Goal: Task Accomplishment & Management: Complete application form

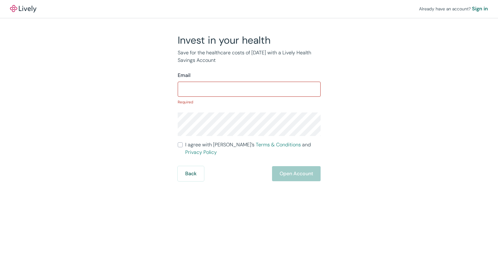
click at [255, 74] on div "Email" at bounding box center [249, 75] width 143 height 8
click at [228, 93] on input "Email" at bounding box center [249, 89] width 143 height 13
type input "[PERSON_NAME][EMAIL_ADDRESS][PERSON_NAME][DOMAIN_NAME]"
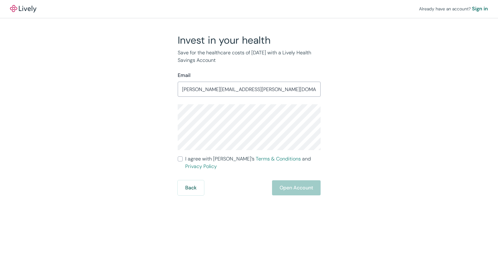
click at [182, 158] on input "I agree with Lively’s Terms & Conditions and Privacy Policy" at bounding box center [180, 158] width 5 height 5
checkbox input "true"
click at [309, 180] on button "Open Account" at bounding box center [296, 187] width 49 height 15
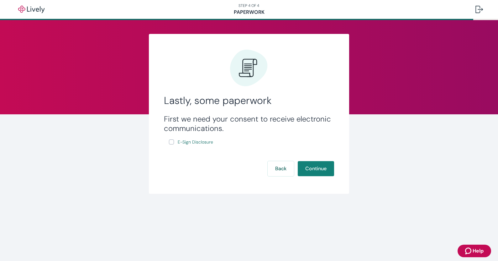
click at [172, 142] on input "E-Sign Disclosure" at bounding box center [171, 141] width 5 height 5
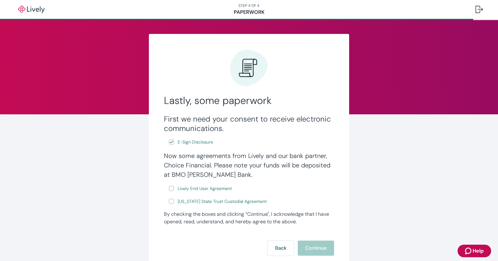
click at [166, 143] on div "First we need your consent to receive electronic communications. E-Sign Disclos…" at bounding box center [249, 159] width 171 height 91
click at [169, 142] on input "E-Sign Disclosure" at bounding box center [171, 141] width 5 height 5
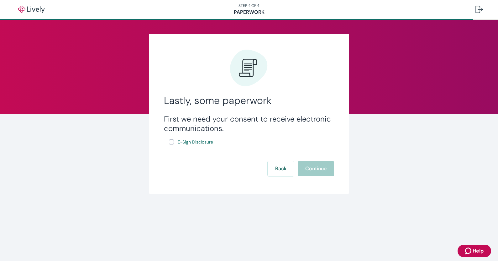
click at [171, 141] on input "E-Sign Disclosure" at bounding box center [171, 141] width 5 height 5
checkbox input "true"
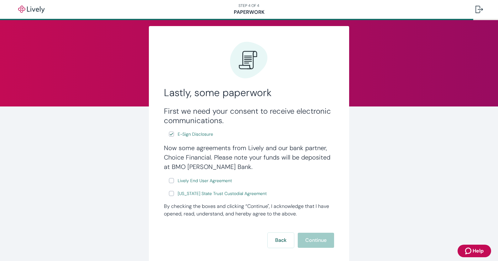
scroll to position [12, 0]
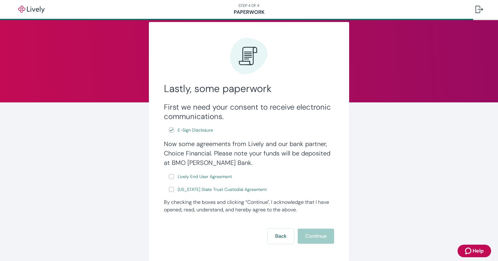
click at [171, 175] on input "Lively End User Agreement" at bounding box center [171, 176] width 5 height 5
checkbox input "true"
click at [169, 188] on input "[US_STATE] State Trust Custodial Agreement" at bounding box center [171, 189] width 5 height 5
checkbox input "true"
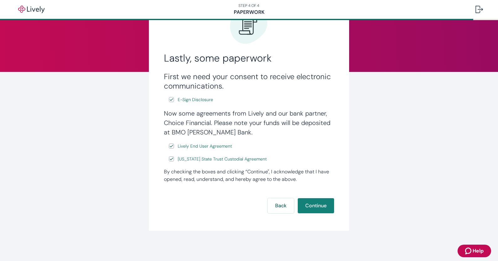
scroll to position [0, 0]
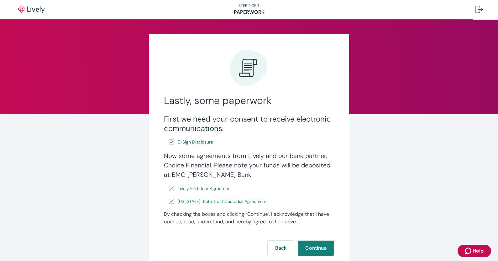
click at [477, 249] on span "Help" at bounding box center [478, 251] width 11 height 8
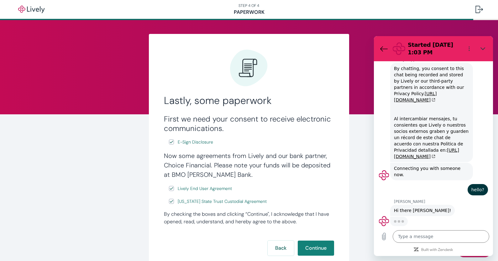
scroll to position [29, 0]
type textarea "x"
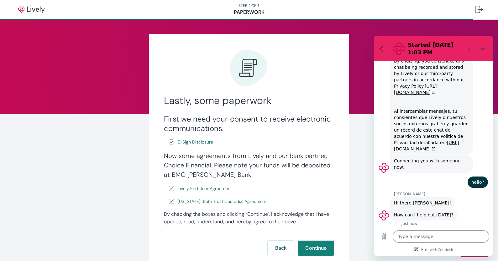
scroll to position [38, 0]
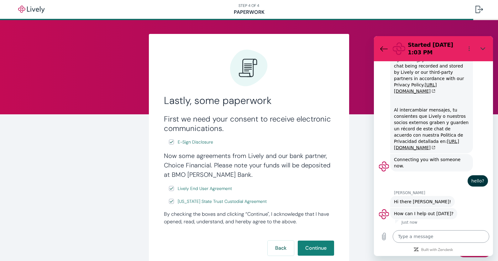
click at [438, 234] on textarea at bounding box center [441, 236] width 97 height 13
type textarea "i"
type textarea "x"
type textarea "I"
type textarea "x"
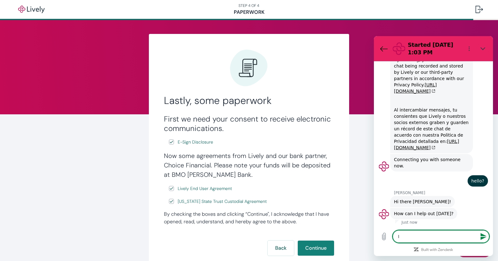
type textarea "I a"
type textarea "x"
type textarea "I am"
type textarea "x"
type textarea "I am"
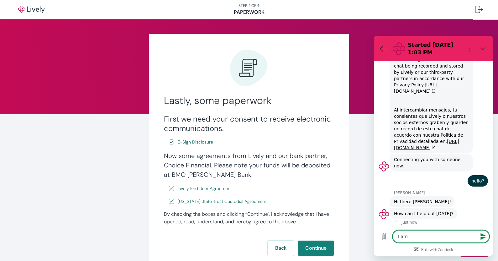
type textarea "x"
type textarea "I am t"
type textarea "x"
type textarea "I am tr"
type textarea "x"
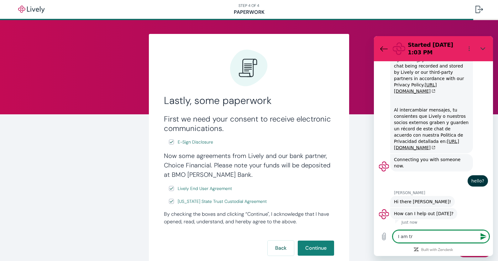
type textarea "I am trt"
type textarea "x"
type textarea "I am trty"
type textarea "x"
type textarea "I am trtyi"
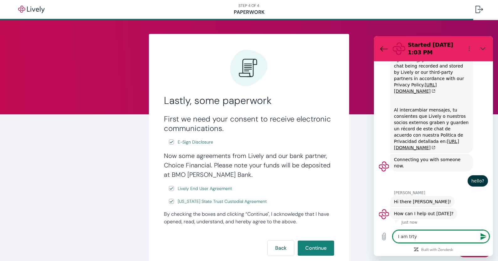
type textarea "x"
type textarea "I am trtyin"
type textarea "x"
type textarea "I am trtying"
type textarea "x"
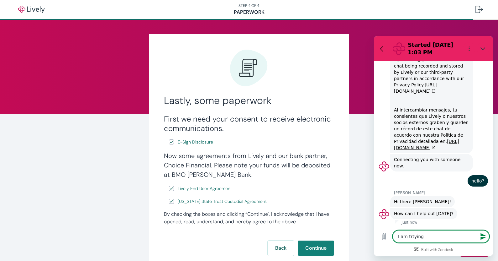
type textarea "I am trying"
type textarea "x"
type textarea "I am trying t"
type textarea "x"
type textarea "I am trying to"
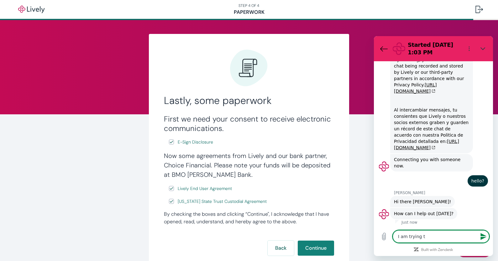
type textarea "x"
type textarea "I am trying to"
type textarea "x"
type textarea "I am trying to s"
type textarea "x"
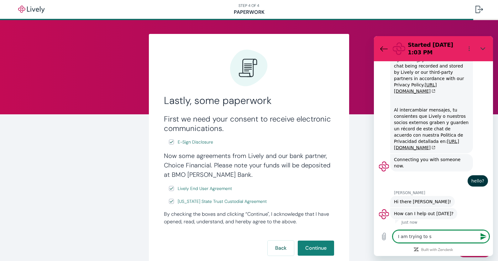
type textarea "I am trying to se"
type textarea "x"
type textarea "I am trying to set"
type textarea "x"
type textarea "I am trying to set"
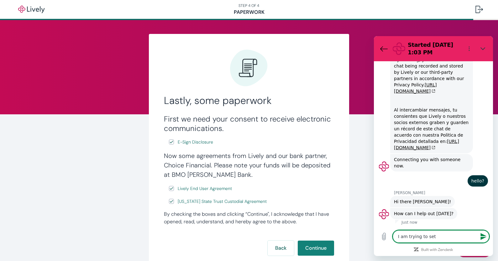
type textarea "x"
type textarea "I am trying to set u"
type textarea "x"
type textarea "I am trying to set up"
type textarea "x"
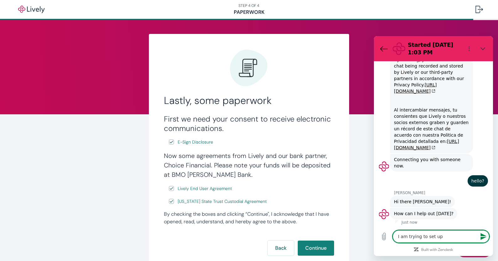
type textarea "I am trying to set up"
type textarea "x"
type textarea "I am trying to set up t"
type textarea "x"
type textarea "I am trying to set up th"
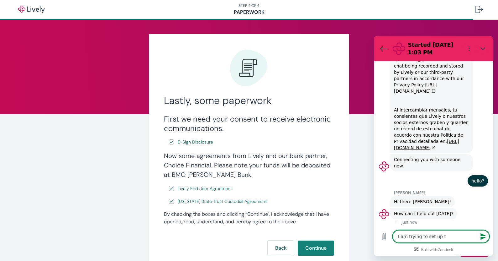
type textarea "x"
type textarea "I am trying to set up thi"
type textarea "x"
type textarea "I am trying to set up this"
type textarea "x"
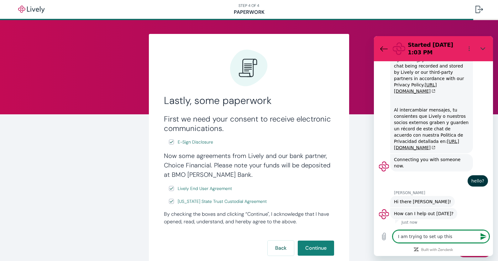
type textarea "I am trying to set up this"
type textarea "x"
type textarea "I am trying to set up this a"
type textarea "x"
type textarea "I am trying to set up this ac"
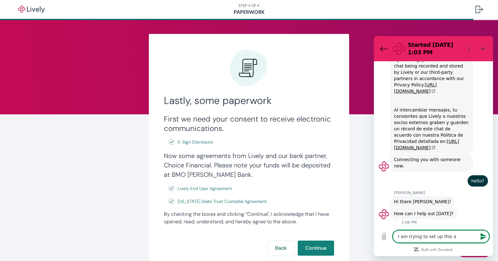
type textarea "x"
type textarea "I am trying to set up this acc"
type textarea "x"
type textarea "I am trying to set up this accu"
type textarea "x"
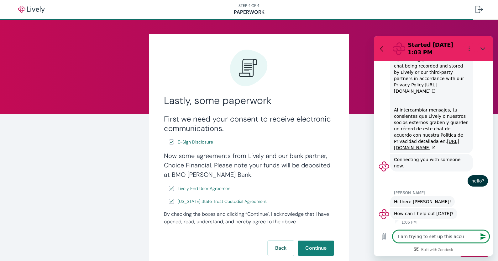
type textarea "I am trying to set up this accut"
type textarea "x"
type textarea "I am trying to set up this accu"
type textarea "x"
type textarea "I am trying to set up this acc"
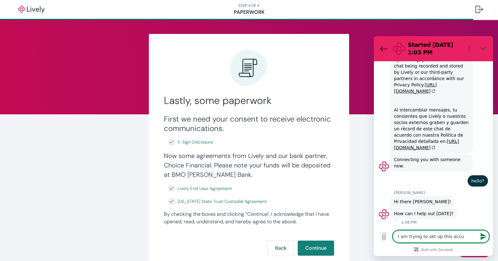
type textarea "x"
type textarea "I am trying to set up this acco"
type textarea "x"
type textarea "I am trying to set up this accou"
type textarea "x"
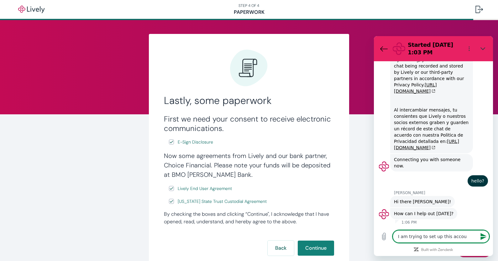
type textarea "I am trying to set up this accoub"
type textarea "x"
type textarea "I am trying to set up this accoubt"
type textarea "x"
type textarea "I am trying to set up this account"
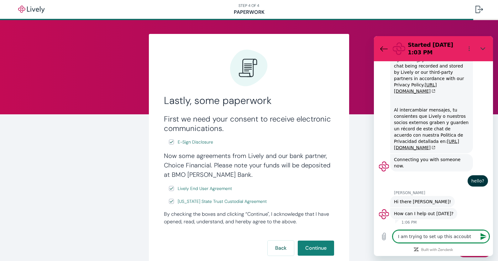
type textarea "x"
type textarea "I am trying to set up this account t"
type textarea "x"
type textarea "I am trying to set up this account to"
type textarea "x"
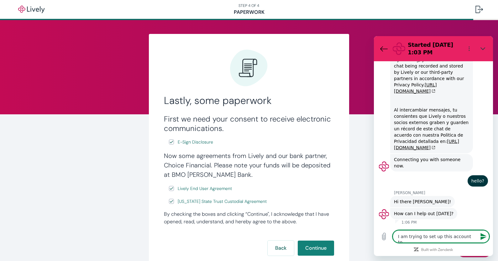
type textarea "I am trying to set up this account to"
type textarea "x"
type textarea "I am trying to set up this account to b"
type textarea "x"
type textarea "I am trying to set up this account to be"
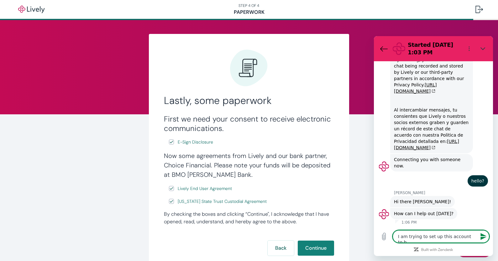
type textarea "x"
type textarea "I am trying to set up this account to be"
type textarea "x"
type textarea "I am trying to set up this account to be i"
type textarea "x"
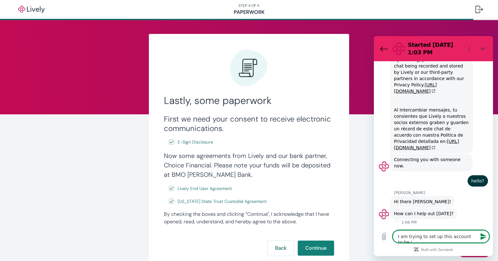
type textarea "I am trying to set up this account to be in"
type textarea "x"
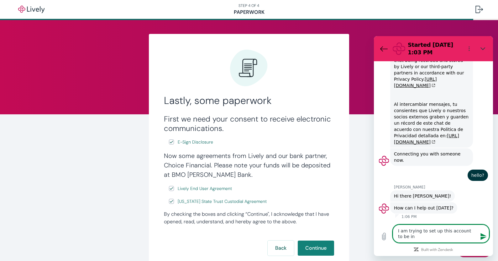
type textarea "I am trying to set up this account to be int"
type textarea "x"
type textarea "I am trying to set up this account to be inte"
type textarea "x"
type textarea "I am trying to set up this account to be integ"
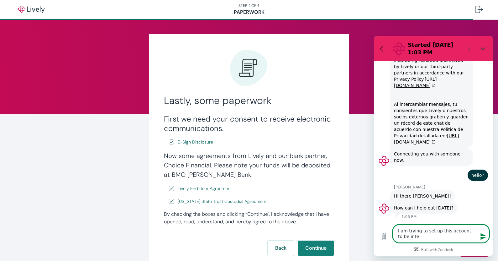
type textarea "x"
type textarea "I am trying to set up this account to be integr"
type textarea "x"
type textarea "I am trying to set up this account to be integra"
type textarea "x"
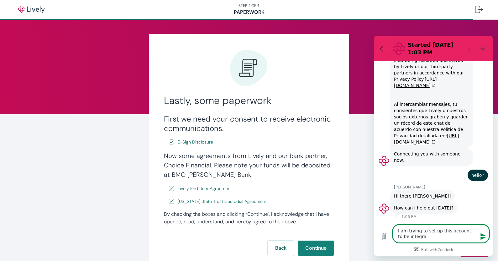
type textarea "I am trying to set up this account to be integrat"
type textarea "x"
type textarea "I am trying to set up this account to be integrate"
type textarea "x"
type textarea "I am trying to set up this account to be integrated"
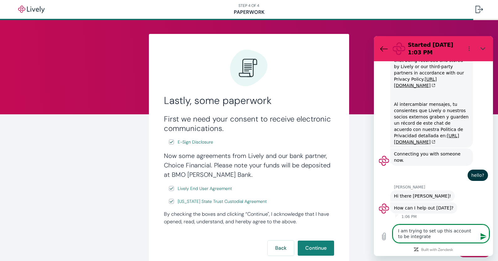
type textarea "x"
type textarea "I am trying to set up this account to be integrated"
type textarea "x"
type textarea "I am trying to set up this account to be integrated t"
type textarea "x"
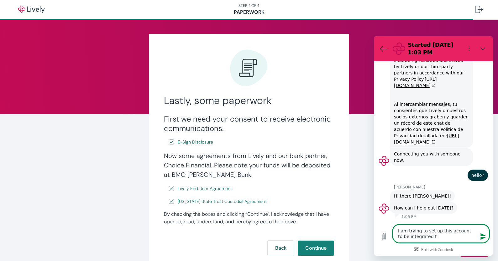
type textarea "I am trying to set up this account to be integrated th"
type textarea "x"
type textarea "I am trying to set up this account to be integrated thr"
type textarea "x"
type textarea "I am trying to set up this account to be integrated thro"
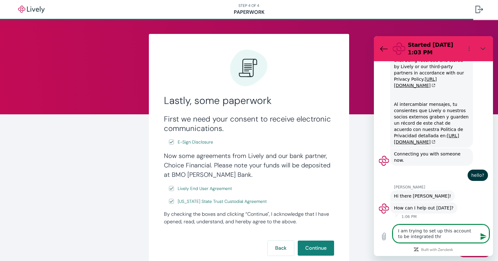
type textarea "x"
type textarea "I am trying to set up this account to be integrated throu"
type textarea "x"
type textarea "I am trying to set up this account to be integrated throug"
type textarea "x"
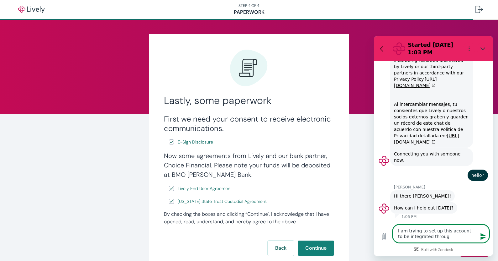
type textarea "I am trying to set up this account to be integrated through"
type textarea "x"
type textarea "I am trying to set up this account to be integrated through"
type textarea "x"
type textarea "I am trying to set up this account to be integrated through m"
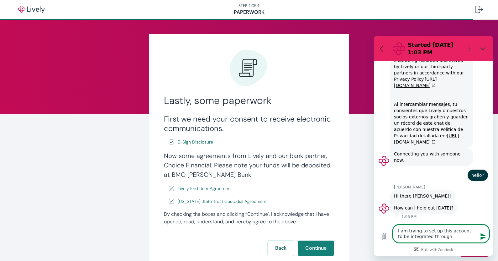
type textarea "x"
type textarea "I am trying to set up this account to be integrated through my"
type textarea "x"
type textarea "I am trying to set up this account to be integrated through my"
type textarea "x"
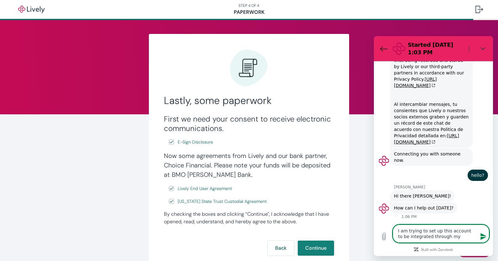
type textarea "I am trying to set up this account to be integrated through my S"
type textarea "x"
type textarea "I am trying to set up this account to be integrated through my Sc"
type textarea "x"
type textarea "I am trying to set up this account to be integrated through my Sch"
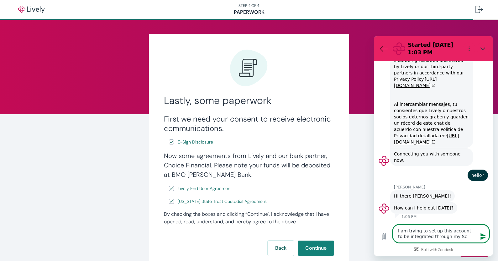
type textarea "x"
type textarea "I am trying to set up this account to be integrated through my Schw"
type textarea "x"
type textarea "I am trying to set up this account to be integrated through my Schwa"
type textarea "x"
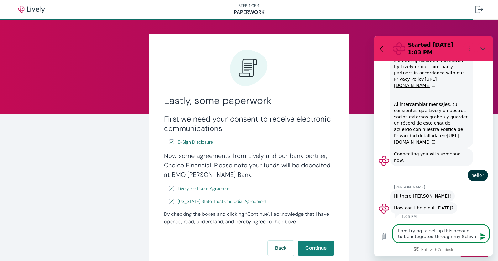
type textarea "I am trying to set up this account to be integrated through my Schwab"
type textarea "x"
type textarea "I am trying to set up this account to be integrated through my Schwab"
type textarea "x"
type textarea "I am trying to set up this account to be integrated through my Schwab a"
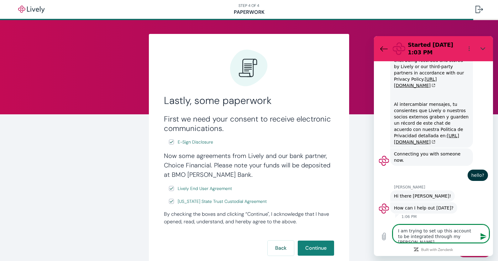
type textarea "x"
type textarea "I am trying to set up this account to be integrated through my Schwab ac"
type textarea "x"
type textarea "I am trying to set up this account to be integrated through my Schwab acc"
type textarea "x"
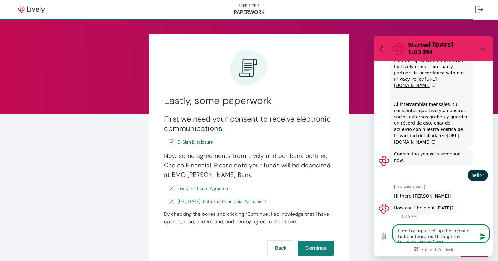
type textarea "I am trying to set up this account to be integrated through my Schwab acco"
type textarea "x"
type textarea "I am trying to set up this account to be integrated through my Schwab accou"
type textarea "x"
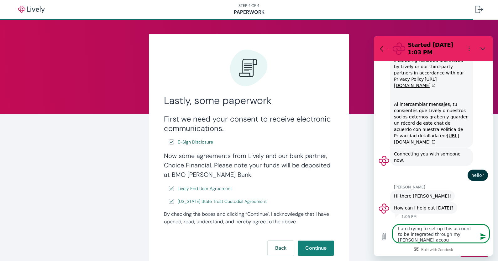
type textarea "I am trying to set up this account to be integrated through my Schwab accoun"
type textarea "x"
type textarea "I am trying to set up this account to be integrated through my Schwab account"
type textarea "x"
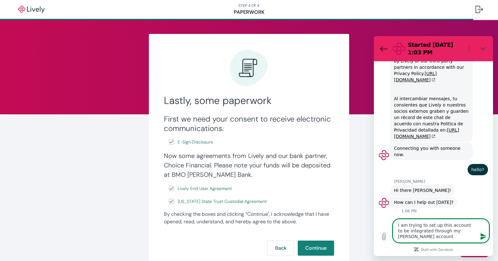
scroll to position [0, 0]
type textarea "I am trying to set up this account to be integrated through my Schwab account"
type textarea "x"
type textarea "I am trying to set up this account to be integrated through my Schwab account b"
type textarea "x"
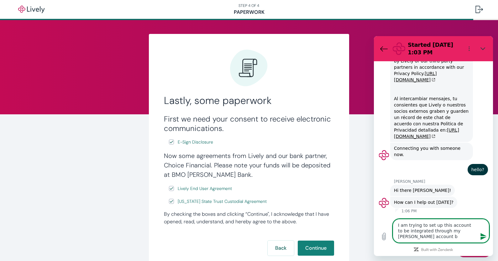
type textarea "I am trying to set up this account to be integrated through my Schwab account bu"
type textarea "x"
type textarea "I am trying to set up this account to be integrated through my Schwab account b…"
type textarea "x"
type textarea "I am trying to set up this account to be integrated through my Schwab account b…"
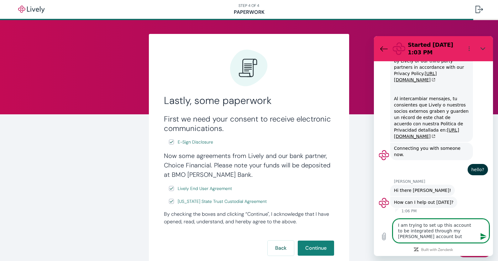
type textarea "x"
type textarea "I am trying to set up this account to be integrated through my Schwab account b…"
type textarea "x"
type textarea "I am trying to set up this account to be integrated through my Schwab account b…"
type textarea "x"
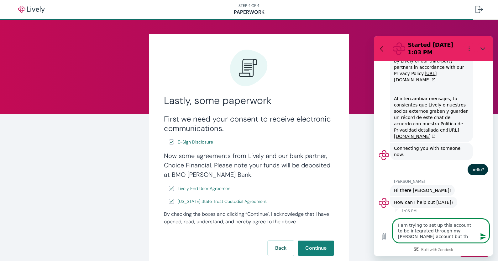
type textarea "I am trying to set up this account to be integrated through my Schwab account b…"
type textarea "x"
type textarea "I am trying to set up this account to be integrated through my Schwab account b…"
type textarea "x"
type textarea "I am trying to set up this account to be integrated through my Schwab account b…"
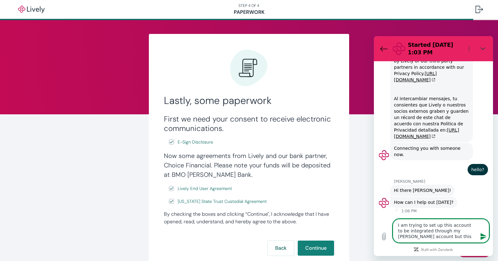
type textarea "x"
type textarea "I am trying to set up this account to be integrated through my Schwab account b…"
type textarea "x"
type textarea "I am trying to set up this account to be integrated through my Schwab account b…"
type textarea "x"
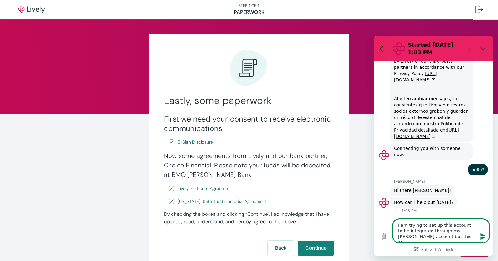
type textarea "I am trying to set up this account to be integrated through my Schwab account b…"
type textarea "x"
type textarea "I am trying to set up this account to be integrated through my Schwab account b…"
type textarea "x"
type textarea "I am trying to set up this account to be integrated through my Schwab account b…"
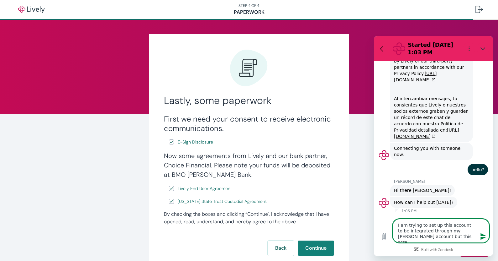
type textarea "x"
type textarea "I am trying to set up this account to be integrated through my Schwab account b…"
type textarea "x"
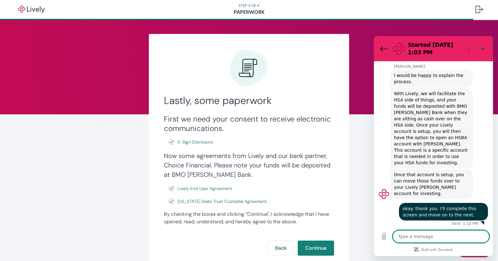
scroll to position [232, 0]
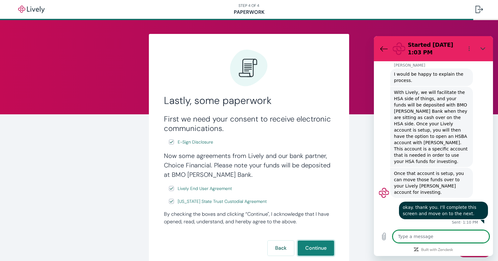
click at [312, 247] on button "Continue" at bounding box center [316, 247] width 36 height 15
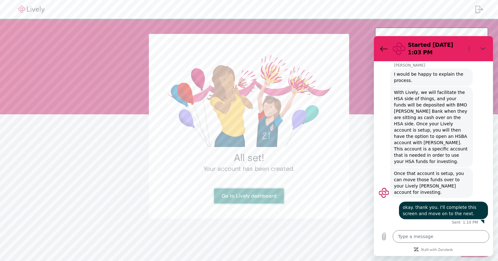
click at [263, 197] on link "Go to Lively dashboard" at bounding box center [249, 195] width 70 height 15
